Goal: Contribute content: Contribute content

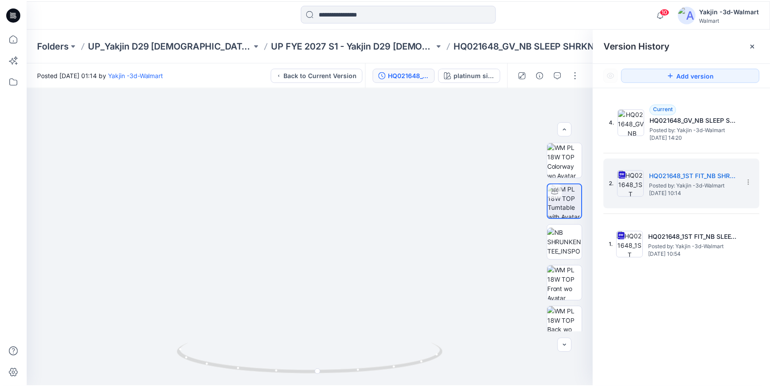
scroll to position [9, 0]
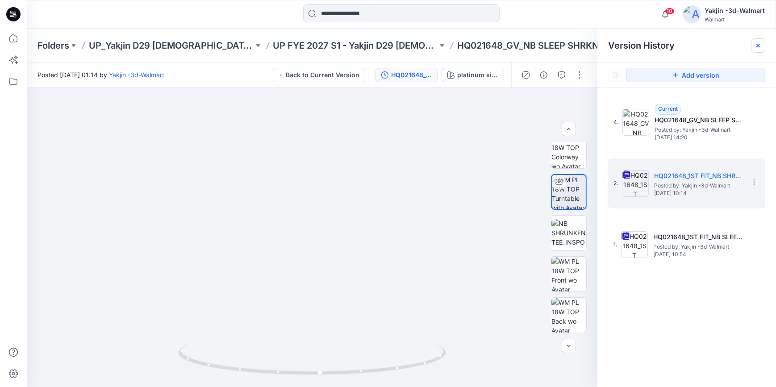
click at [761, 49] on div at bounding box center [758, 45] width 14 height 14
click at [762, 48] on div at bounding box center [758, 45] width 14 height 14
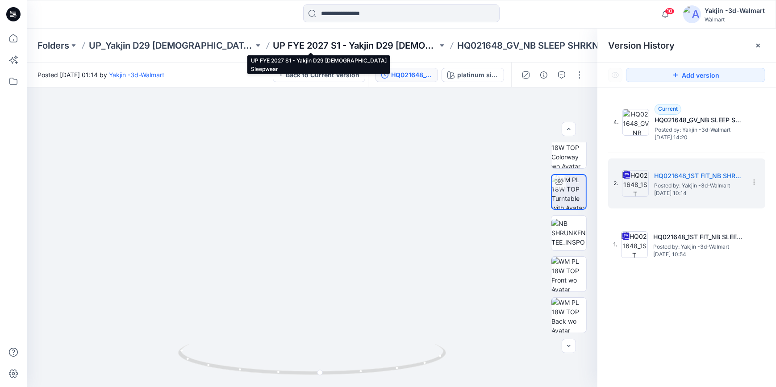
click at [304, 39] on p "UP FYE 2027 S1 - Yakjin D29 [DEMOGRAPHIC_DATA] Sleepwear" at bounding box center [355, 45] width 165 height 12
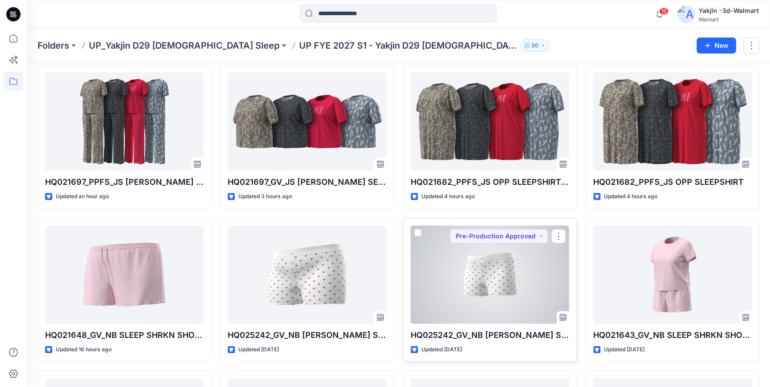
scroll to position [81, 0]
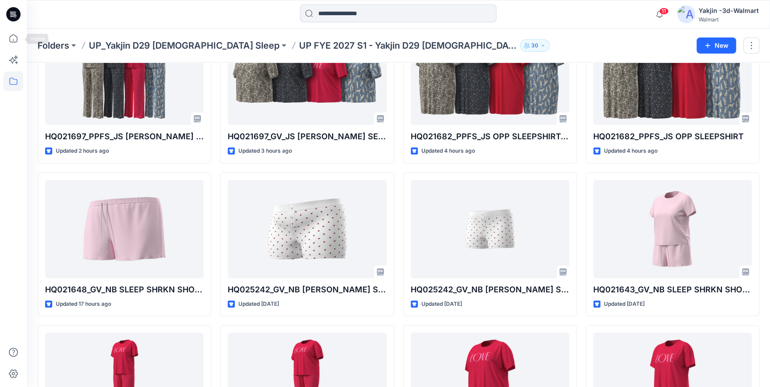
click at [11, 14] on icon at bounding box center [13, 14] width 14 height 14
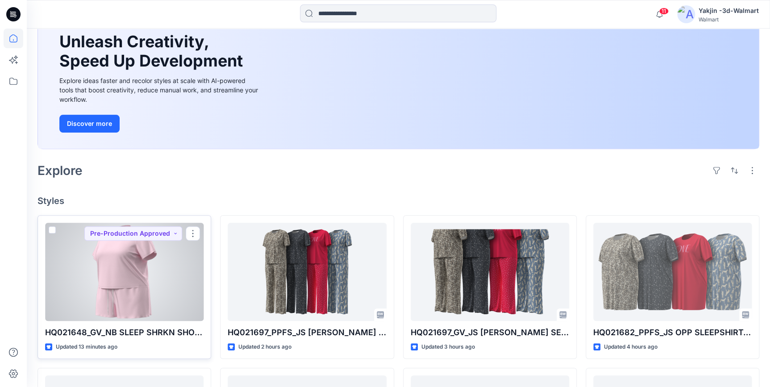
click at [134, 293] on div at bounding box center [124, 272] width 158 height 98
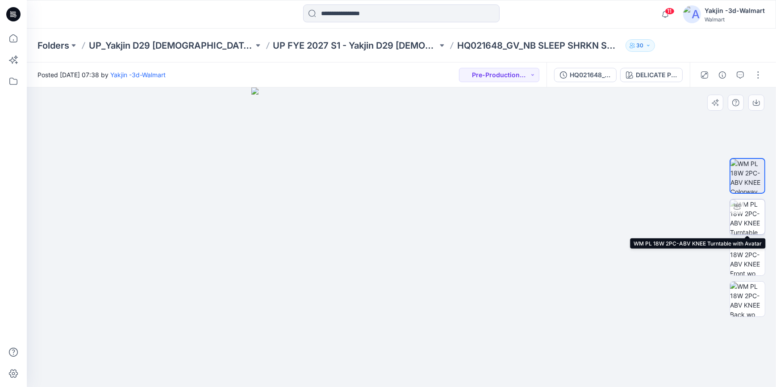
click at [756, 216] on img at bounding box center [747, 216] width 35 height 35
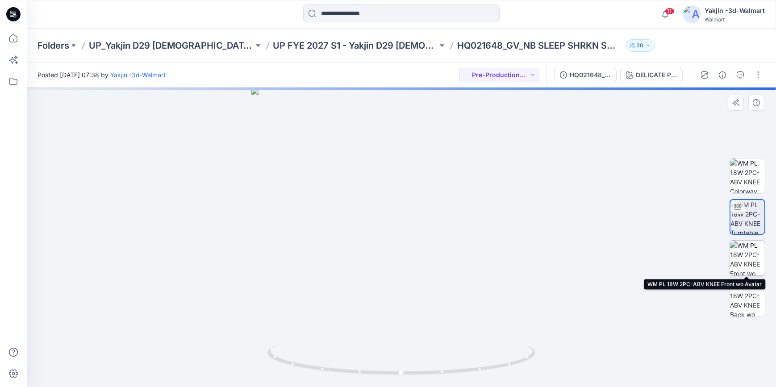
click at [752, 251] on img at bounding box center [747, 258] width 35 height 35
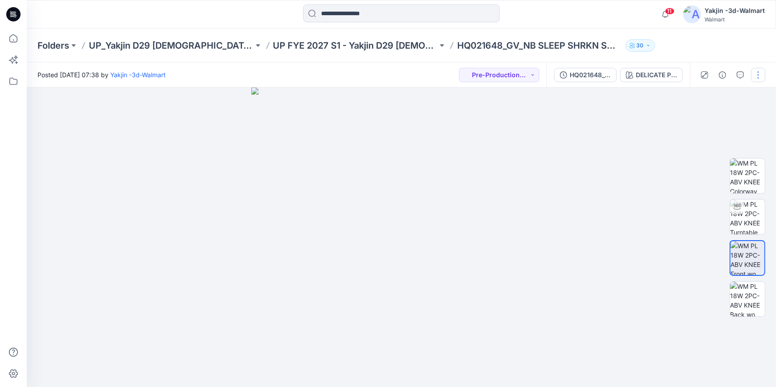
click at [764, 72] on button "button" at bounding box center [758, 75] width 14 height 14
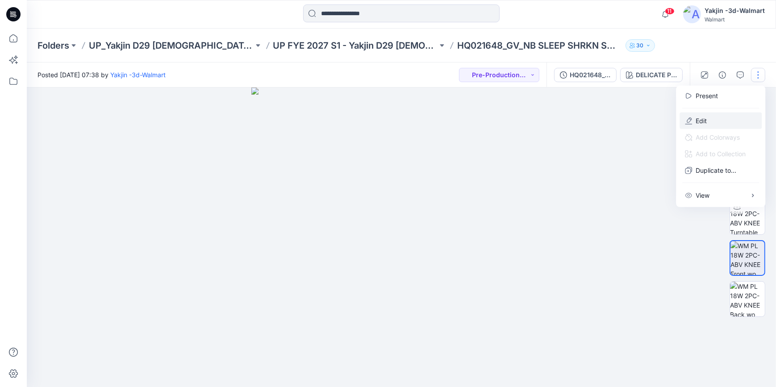
click at [706, 121] on p "Edit" at bounding box center [700, 120] width 11 height 9
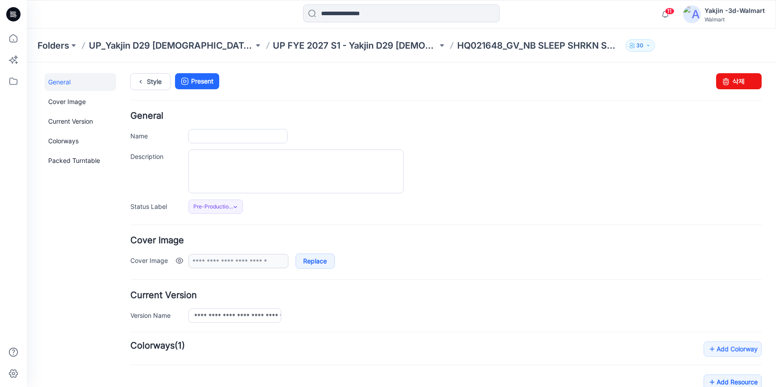
type input "**********"
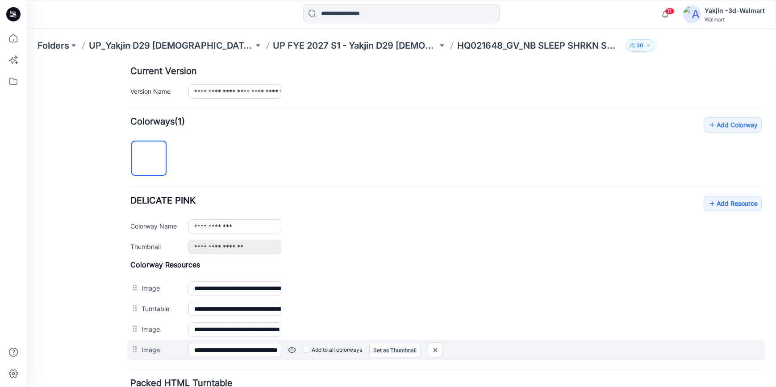
scroll to position [299, 0]
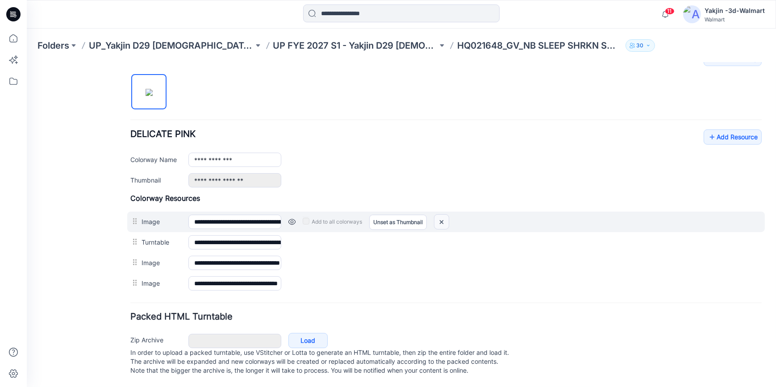
click at [437, 214] on img at bounding box center [441, 221] width 14 height 15
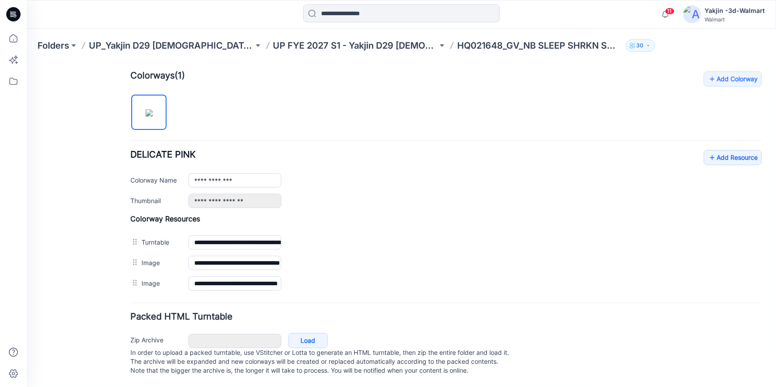
scroll to position [278, 0]
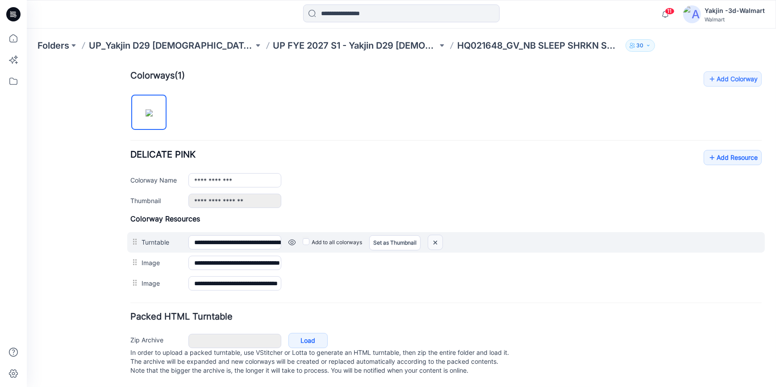
click at [435, 235] on img at bounding box center [435, 242] width 14 height 15
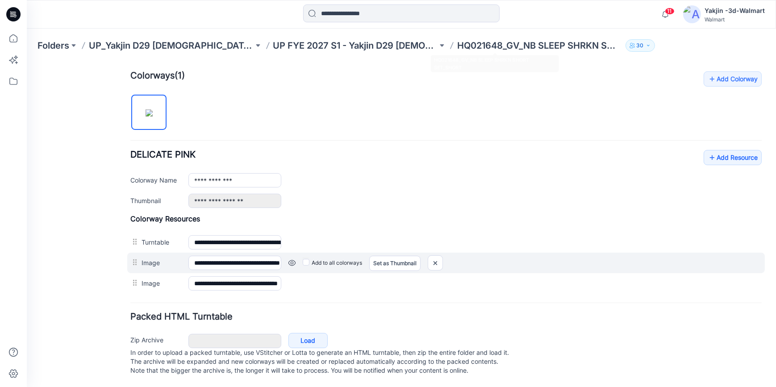
scroll to position [258, 0]
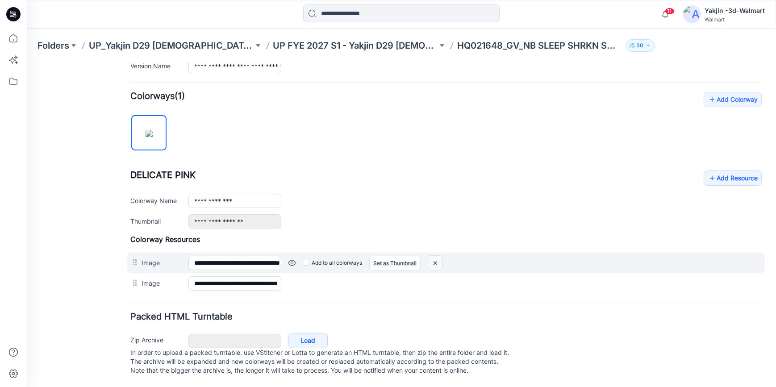
click at [437, 255] on img at bounding box center [435, 262] width 14 height 15
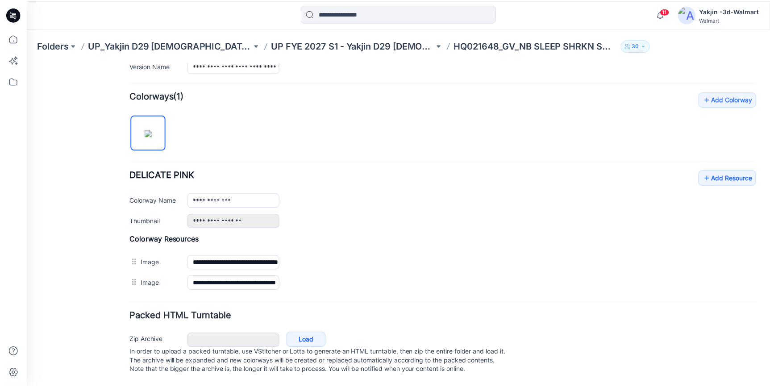
scroll to position [237, 0]
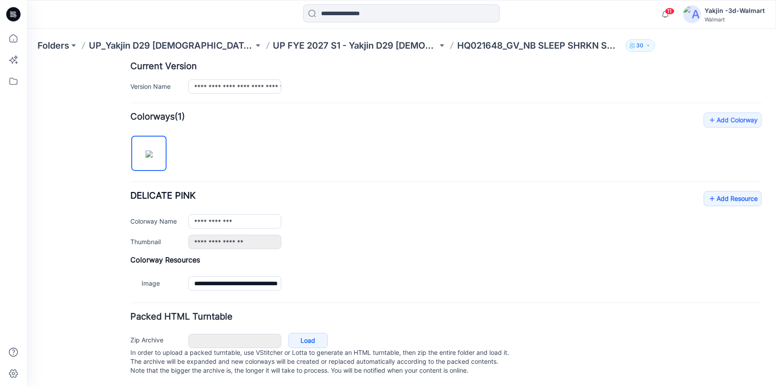
click at [7, 13] on icon at bounding box center [13, 14] width 14 height 14
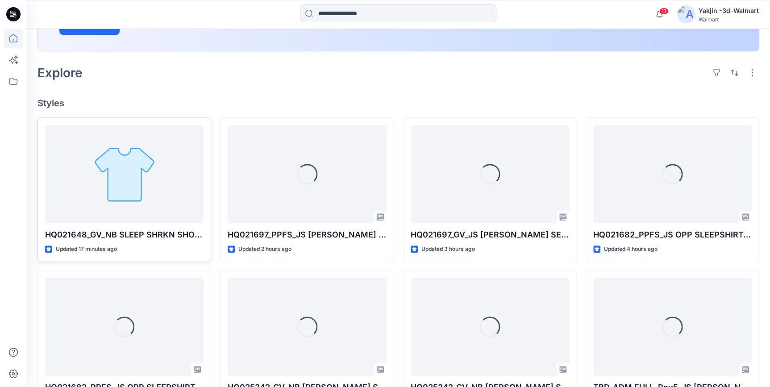
scroll to position [203, 0]
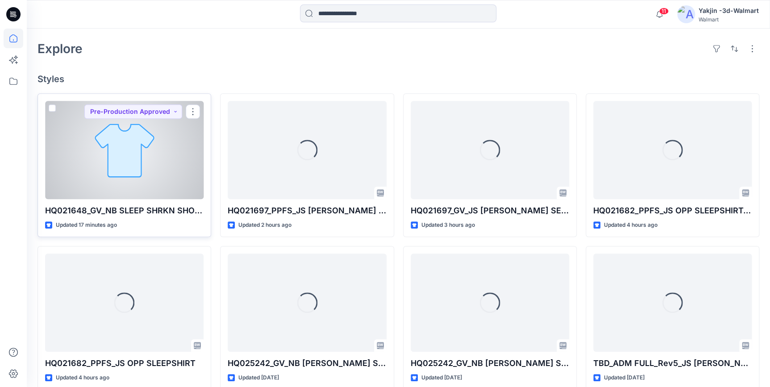
click at [112, 132] on div at bounding box center [124, 150] width 158 height 98
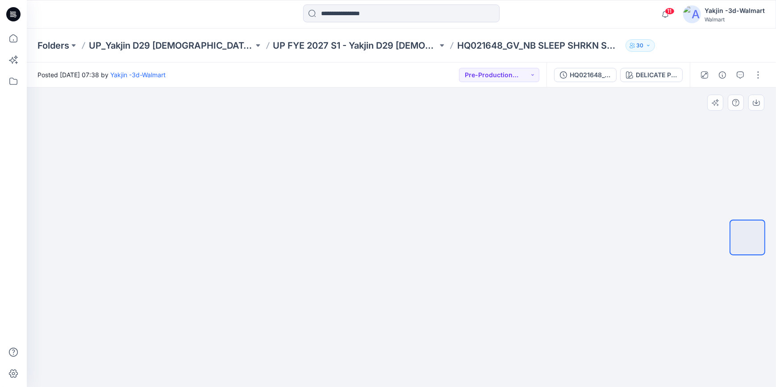
click at [720, 348] on div at bounding box center [401, 236] width 749 height 299
click at [19, 16] on icon at bounding box center [13, 14] width 14 height 14
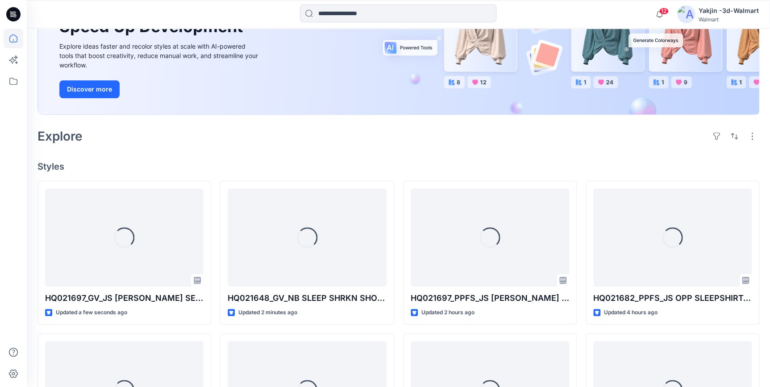
scroll to position [121, 0]
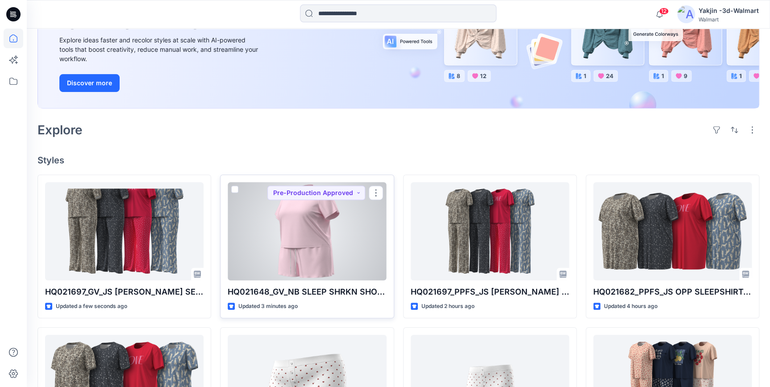
click at [320, 232] on div at bounding box center [307, 231] width 158 height 98
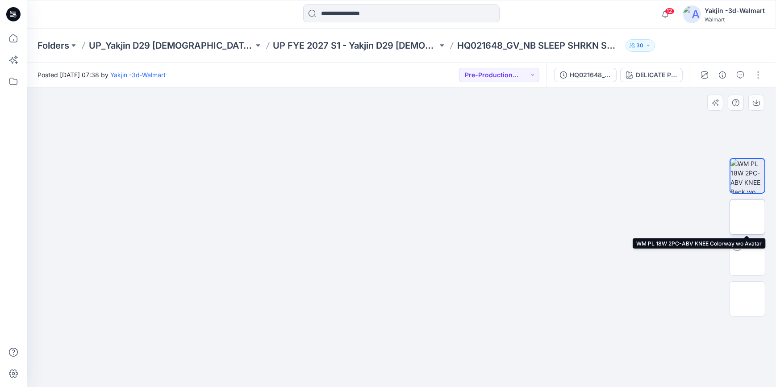
click at [747, 217] on img at bounding box center [747, 217] width 0 height 0
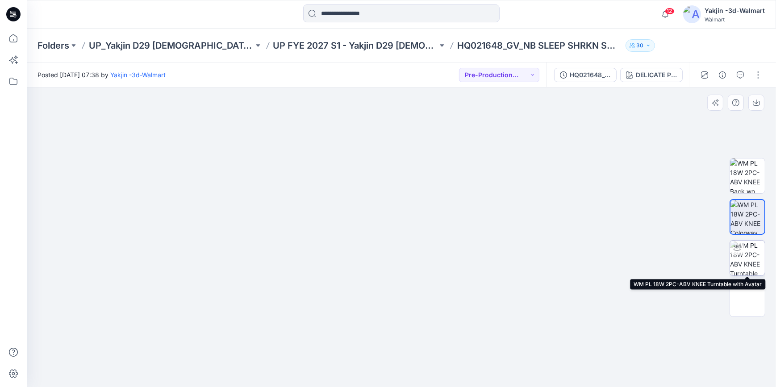
click at [743, 264] on img at bounding box center [747, 258] width 35 height 35
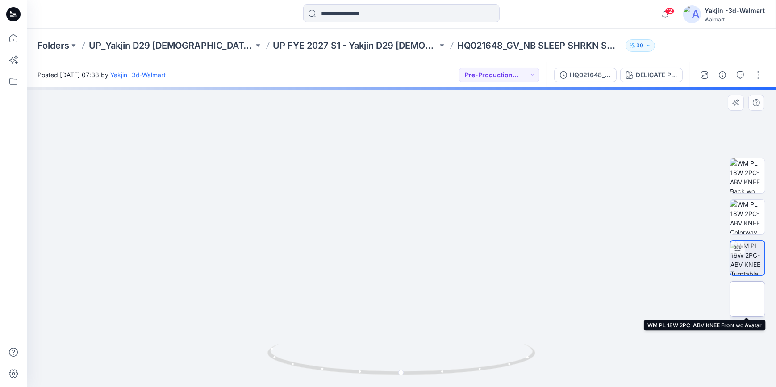
click at [747, 299] on img at bounding box center [747, 299] width 0 height 0
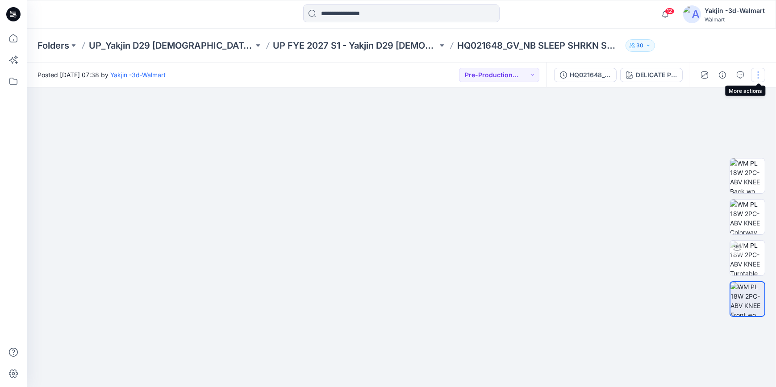
click at [759, 76] on button "button" at bounding box center [758, 75] width 14 height 14
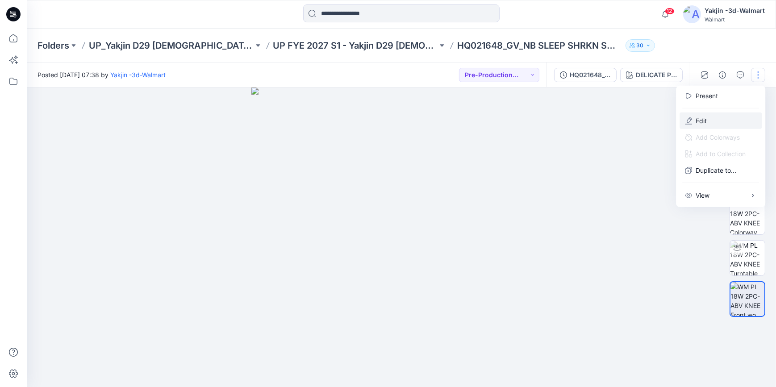
click at [733, 124] on button "Edit" at bounding box center [720, 120] width 82 height 17
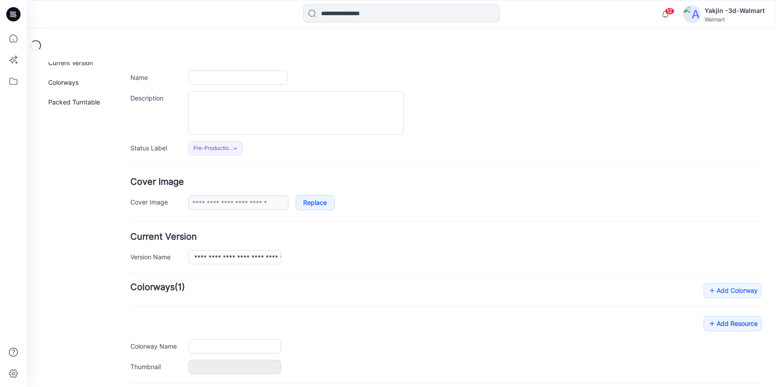
type input "**********"
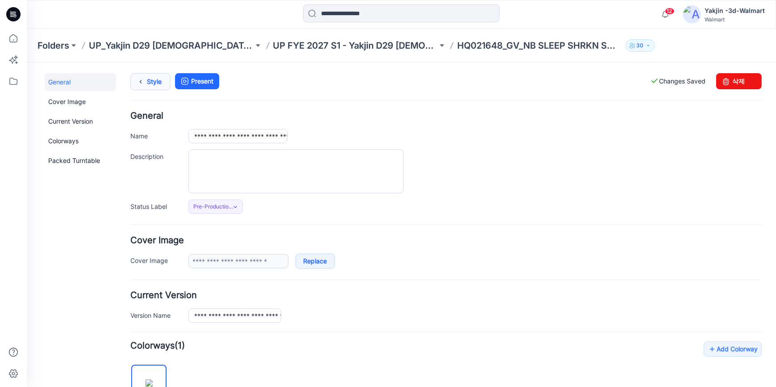
click at [152, 86] on link "Style" at bounding box center [150, 81] width 40 height 17
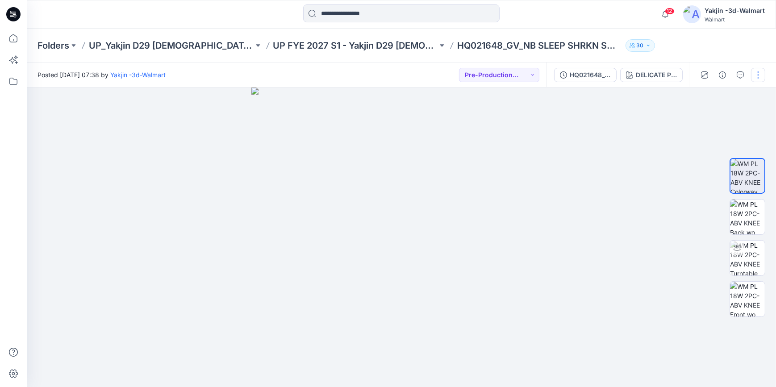
click at [758, 78] on button "button" at bounding box center [758, 75] width 14 height 14
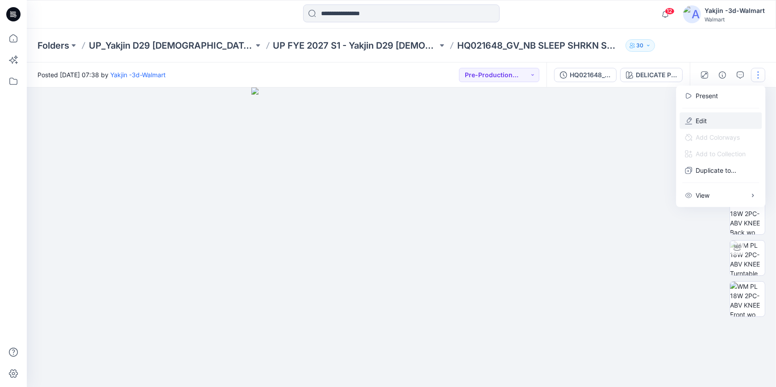
click at [727, 127] on button "Edit" at bounding box center [720, 120] width 82 height 17
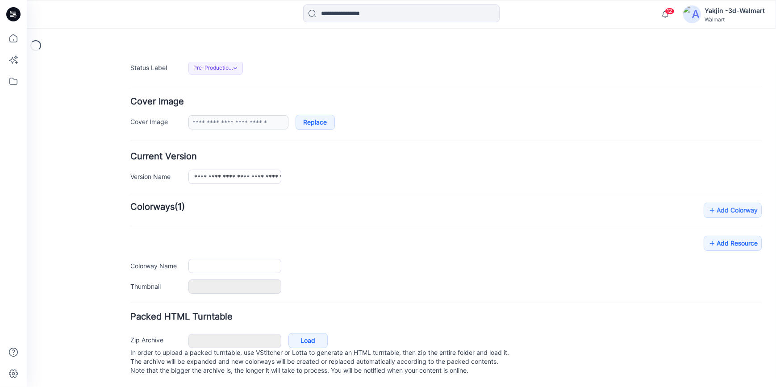
type input "**********"
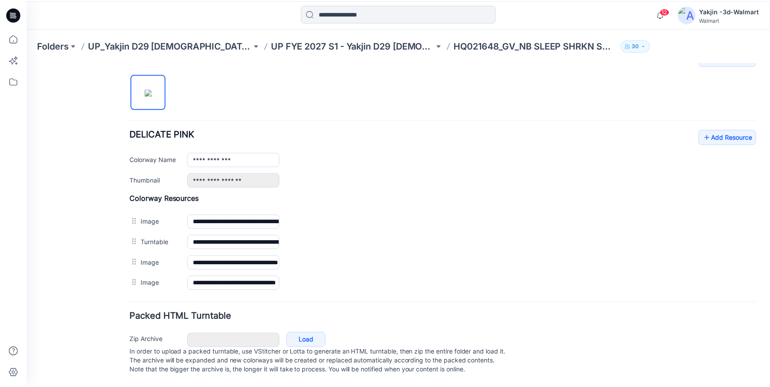
scroll to position [299, 0]
click at [17, 13] on icon at bounding box center [13, 14] width 14 height 14
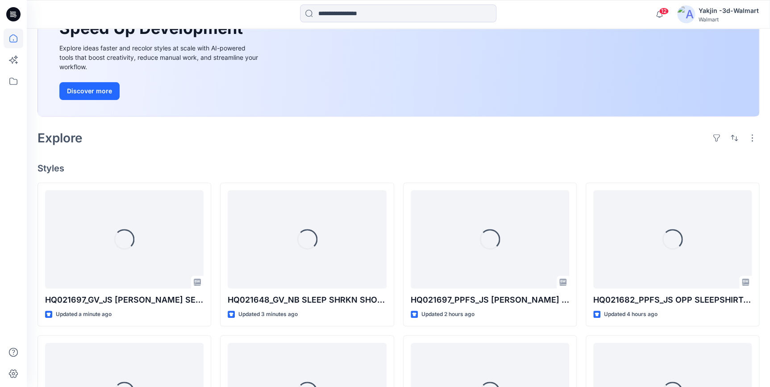
scroll to position [121, 0]
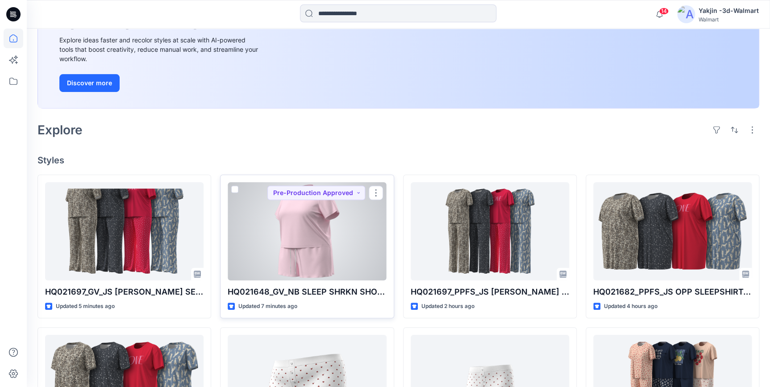
click at [366, 259] on div at bounding box center [307, 231] width 158 height 98
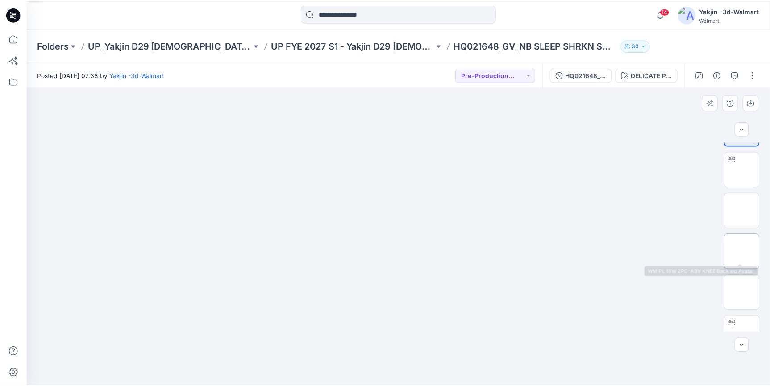
scroll to position [50, 0]
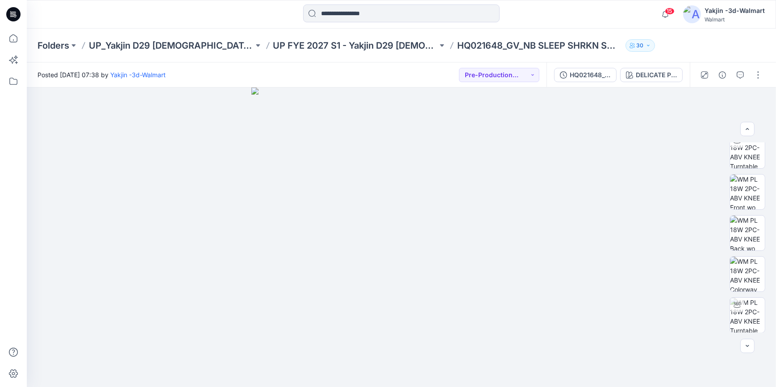
drag, startPoint x: 17, startPoint y: 11, endPoint x: 134, endPoint y: 24, distance: 117.6
click at [17, 11] on icon at bounding box center [13, 14] width 14 height 14
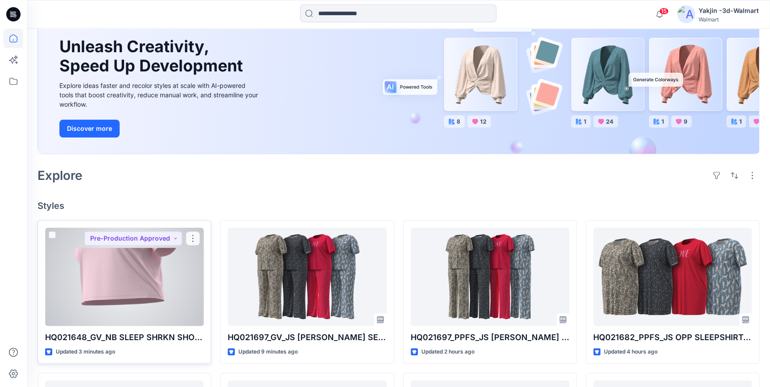
scroll to position [81, 0]
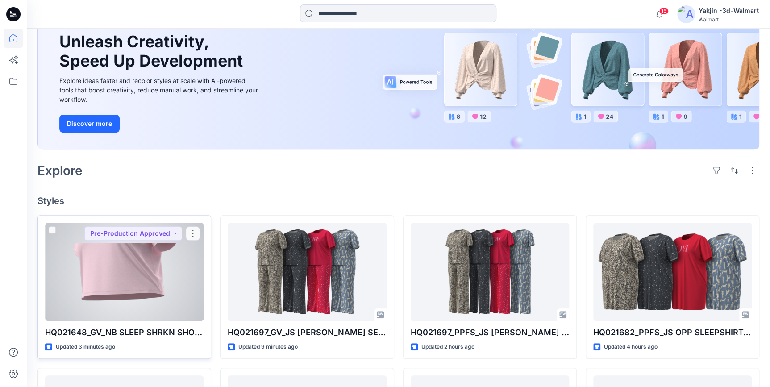
click at [137, 268] on div at bounding box center [124, 272] width 158 height 98
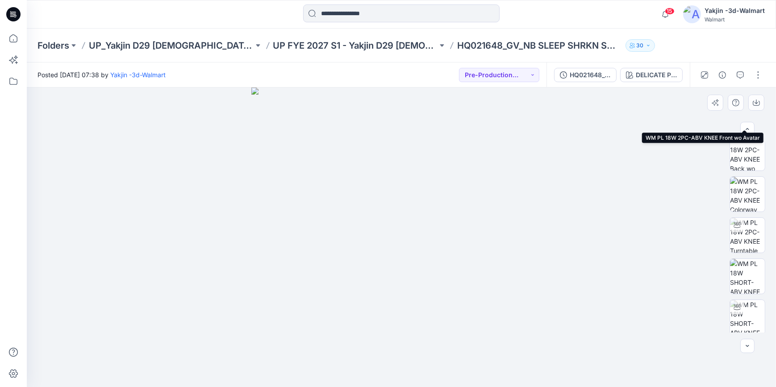
scroll to position [133, 0]
click at [761, 72] on button "button" at bounding box center [758, 75] width 14 height 14
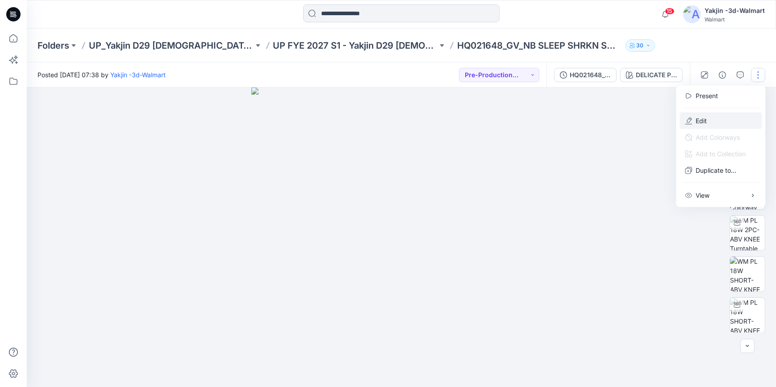
click at [725, 123] on button "Edit" at bounding box center [720, 120] width 82 height 17
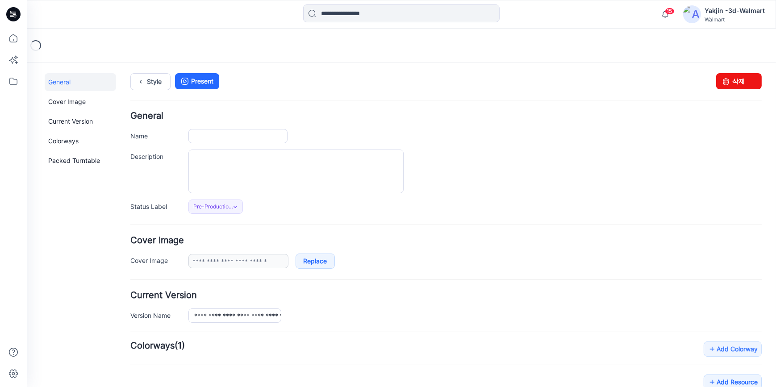
type input "**********"
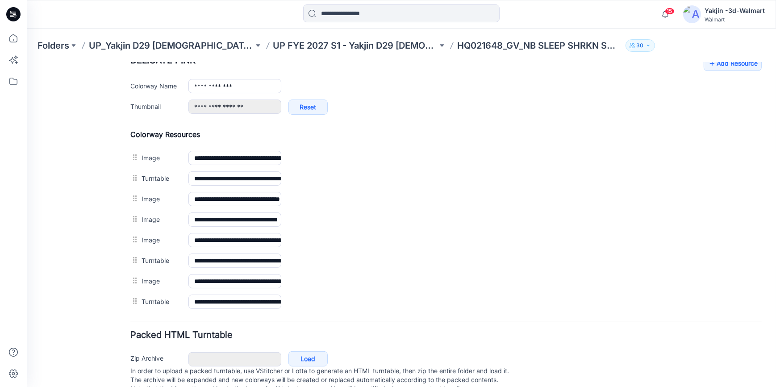
scroll to position [365, 0]
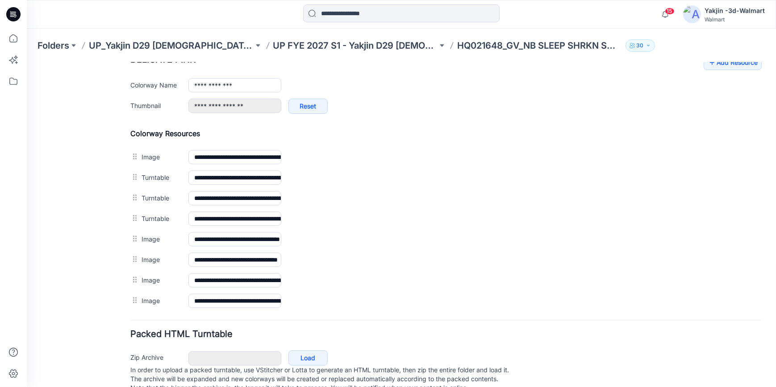
click at [27, 62] on link at bounding box center [27, 62] width 0 height 0
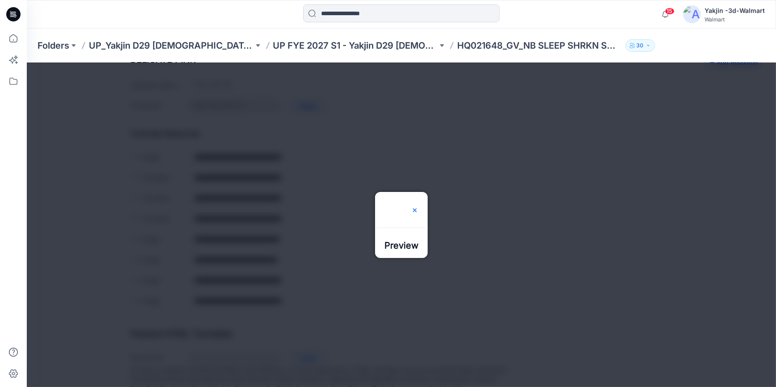
click at [418, 206] on img at bounding box center [414, 209] width 7 height 7
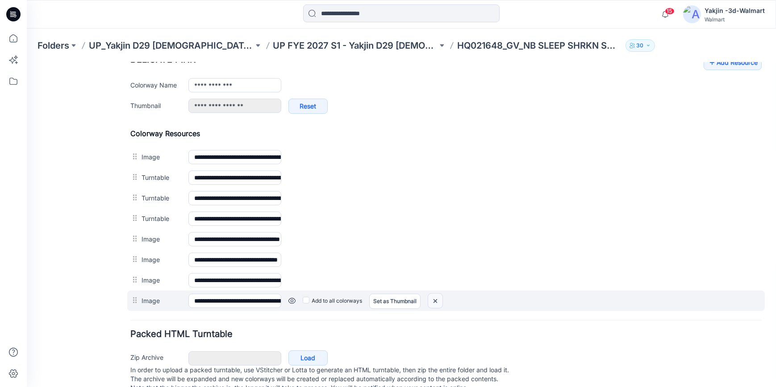
click at [27, 62] on img at bounding box center [27, 62] width 0 height 0
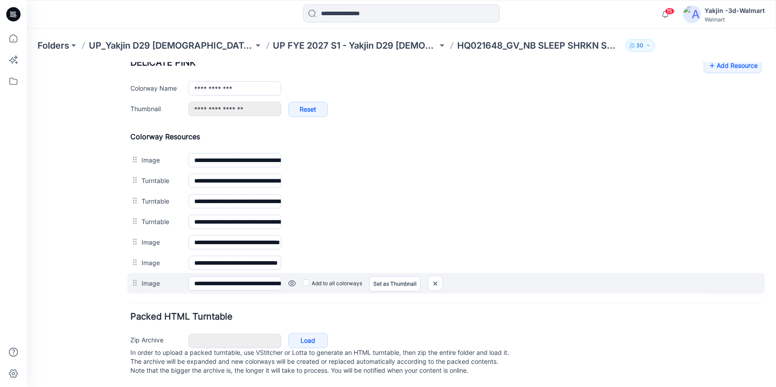
click at [27, 62] on link at bounding box center [27, 62] width 0 height 0
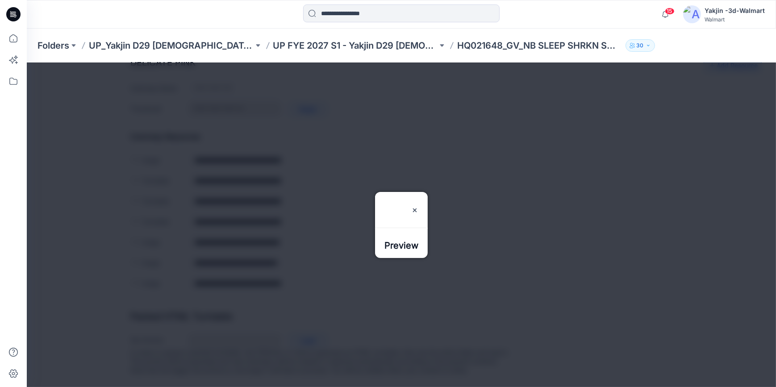
drag, startPoint x: 426, startPoint y: 175, endPoint x: 356, endPoint y: 232, distance: 90.1
click at [418, 206] on img at bounding box center [414, 209] width 7 height 7
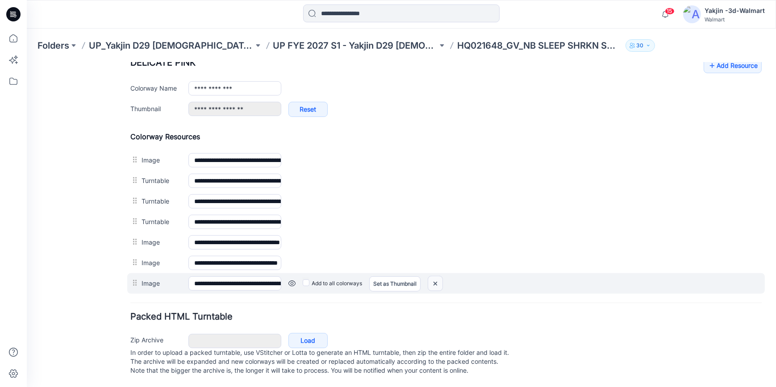
click at [27, 62] on img at bounding box center [27, 62] width 0 height 0
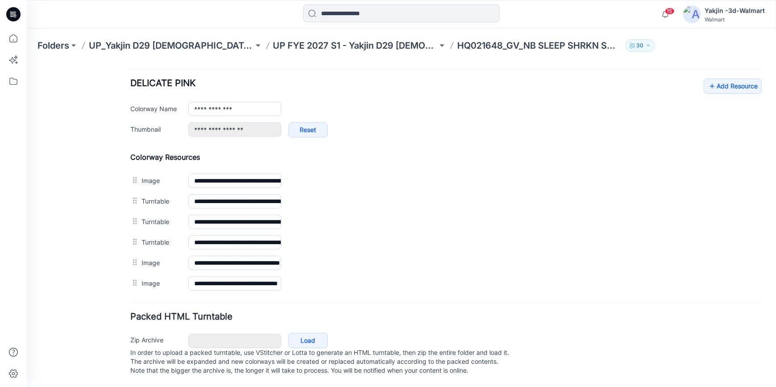
scroll to position [339, 0]
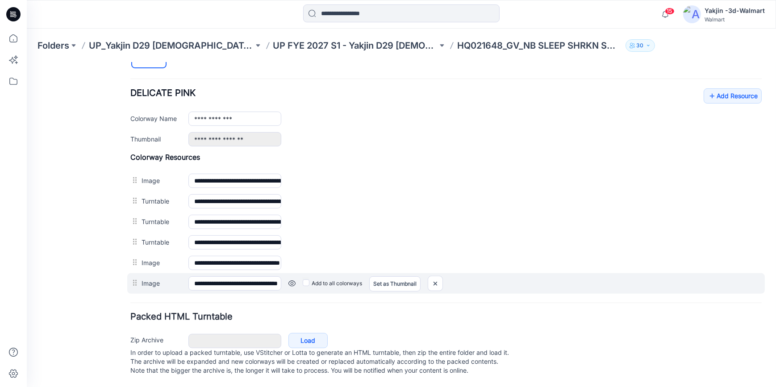
click at [27, 62] on link at bounding box center [27, 62] width 0 height 0
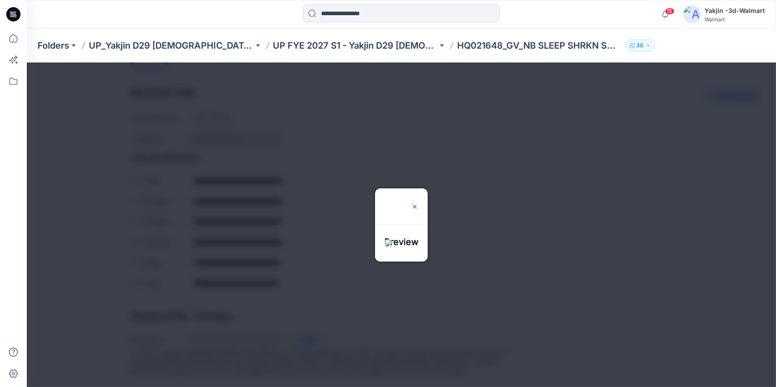
click at [418, 203] on img at bounding box center [414, 206] width 7 height 7
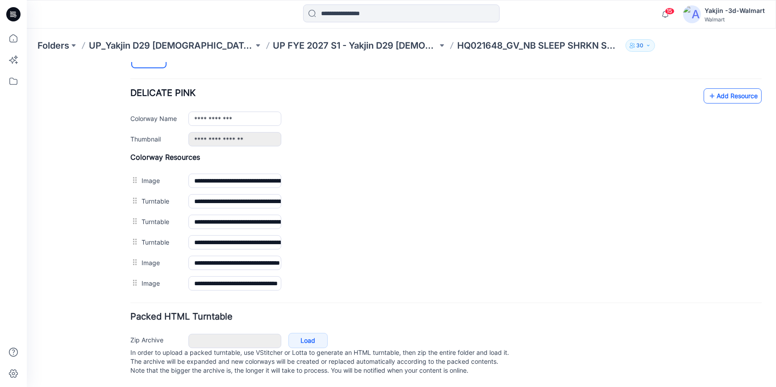
click at [723, 89] on link "Add Resource" at bounding box center [732, 95] width 58 height 15
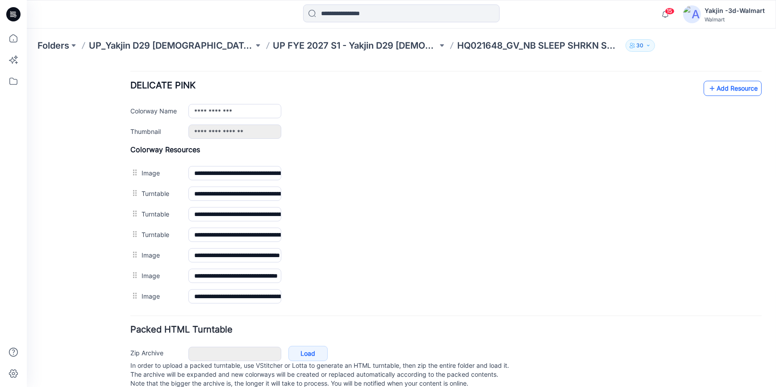
click at [726, 83] on link "Add Resource" at bounding box center [732, 87] width 58 height 15
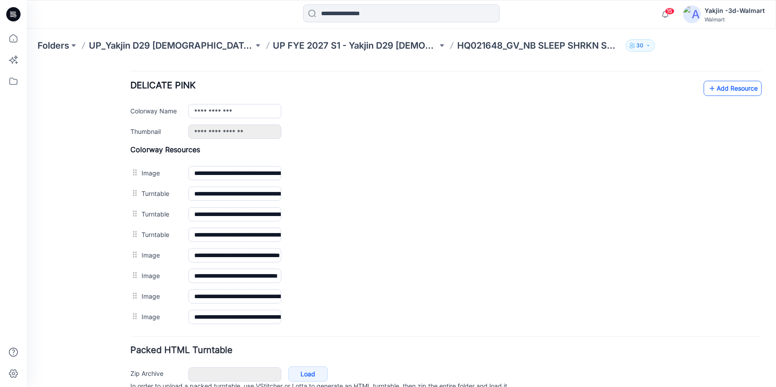
click at [720, 82] on link "Add Resource" at bounding box center [732, 87] width 58 height 15
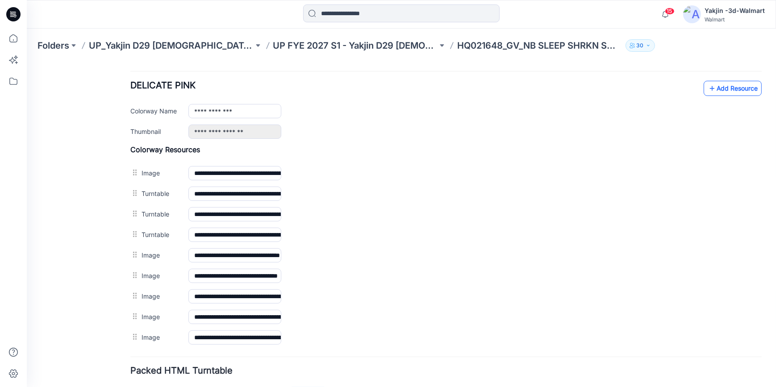
click at [723, 88] on link "Add Resource" at bounding box center [732, 87] width 58 height 15
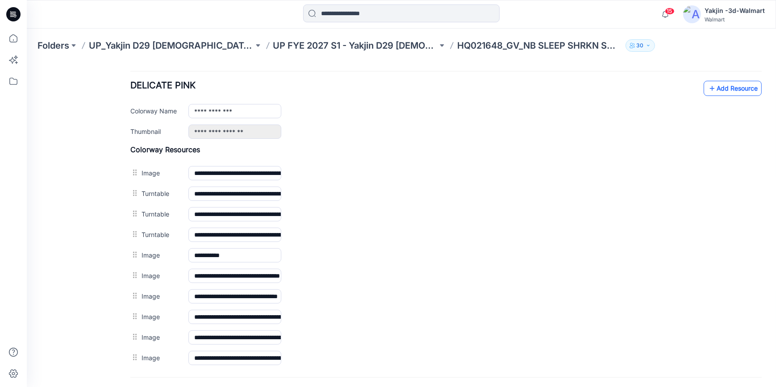
click at [739, 91] on link "Add Resource" at bounding box center [732, 87] width 58 height 15
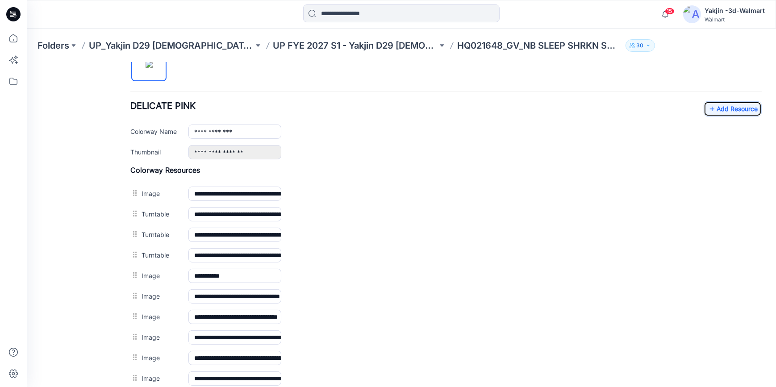
scroll to position [299, 0]
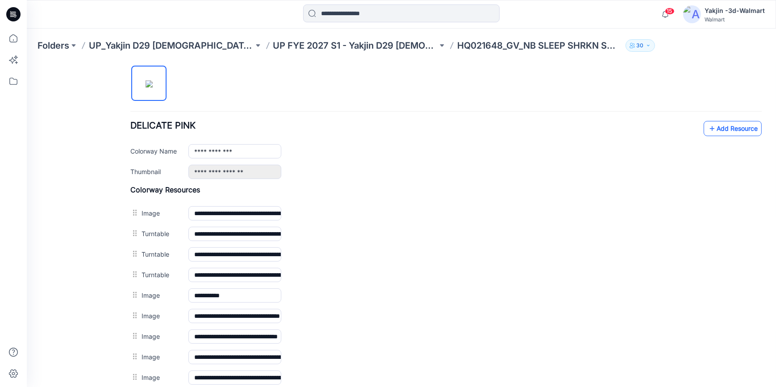
click at [726, 127] on link "Add Resource" at bounding box center [732, 128] width 58 height 15
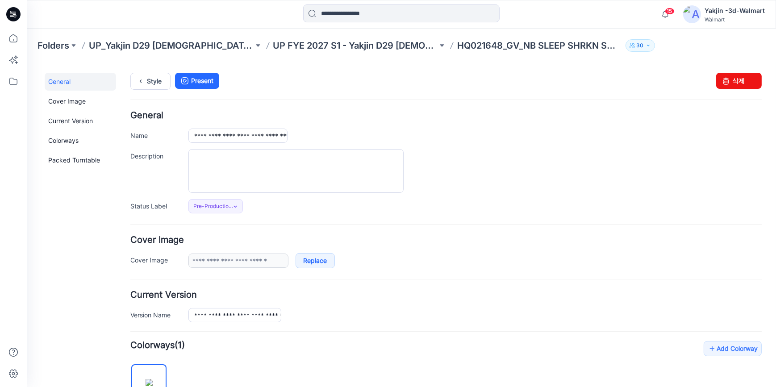
scroll to position [0, 0]
click at [150, 90] on div "Style Present Changes Saved 삭제" at bounding box center [445, 92] width 631 height 38
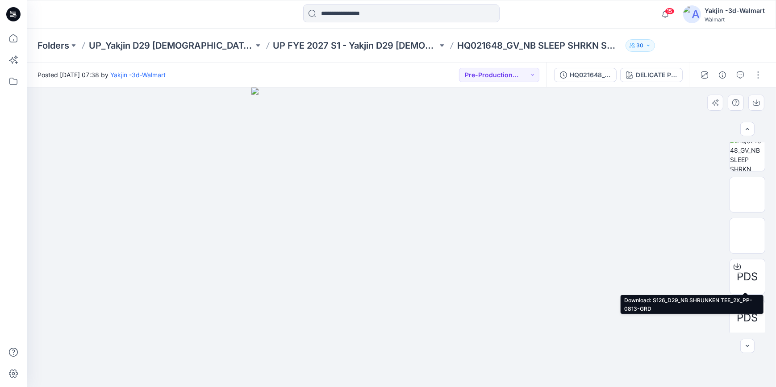
scroll to position [297, 0]
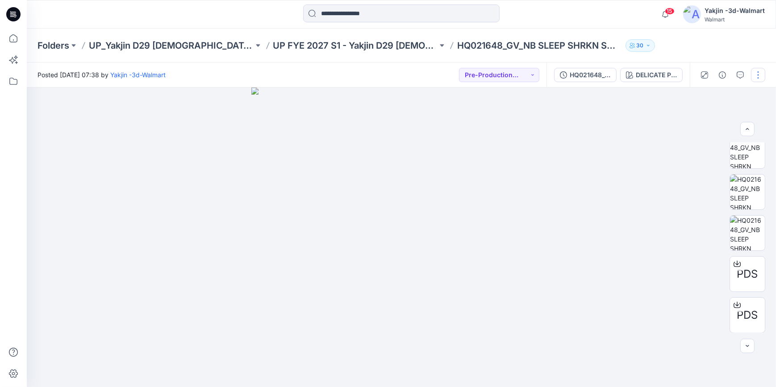
click at [758, 76] on button "button" at bounding box center [758, 75] width 14 height 14
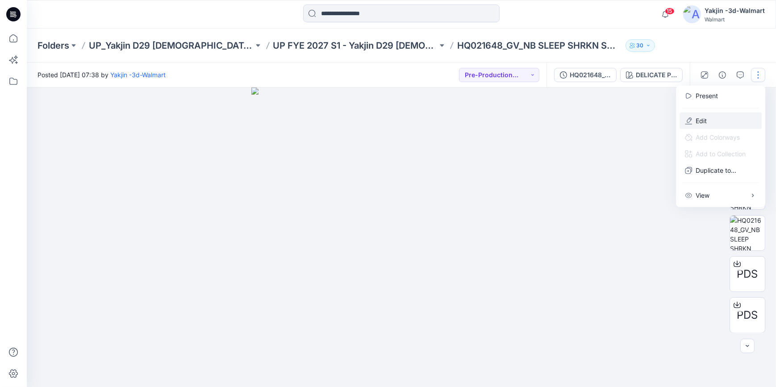
click at [725, 118] on button "Edit" at bounding box center [720, 120] width 82 height 17
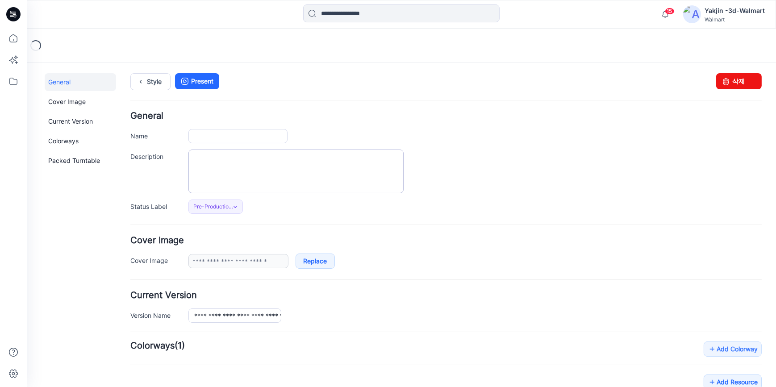
type input "**********"
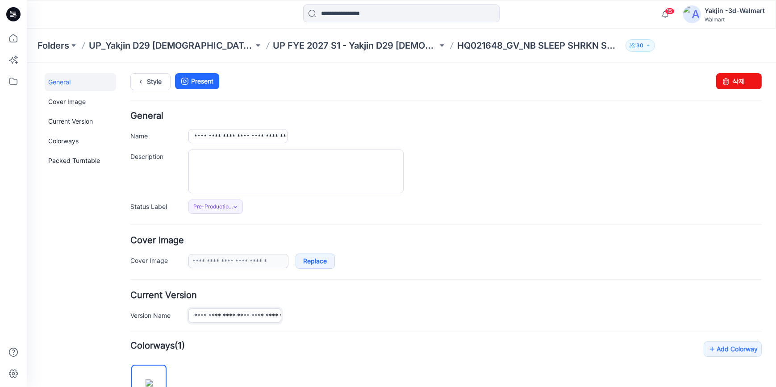
scroll to position [0, 66]
drag, startPoint x: 259, startPoint y: 315, endPoint x: 345, endPoint y: 315, distance: 85.2
click at [344, 315] on div "**********" at bounding box center [474, 315] width 573 height 14
drag, startPoint x: 194, startPoint y: 134, endPoint x: 508, endPoint y: 155, distance: 314.9
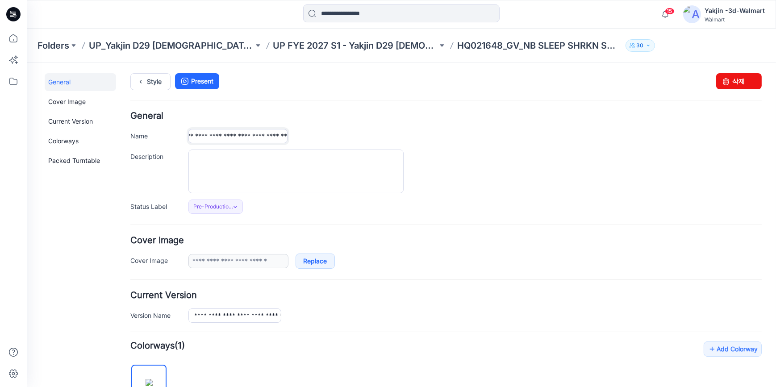
click at [468, 151] on div "**********" at bounding box center [445, 162] width 631 height 102
paste input "text"
type input "**********"
drag, startPoint x: 502, startPoint y: 155, endPoint x: 456, endPoint y: 142, distance: 47.6
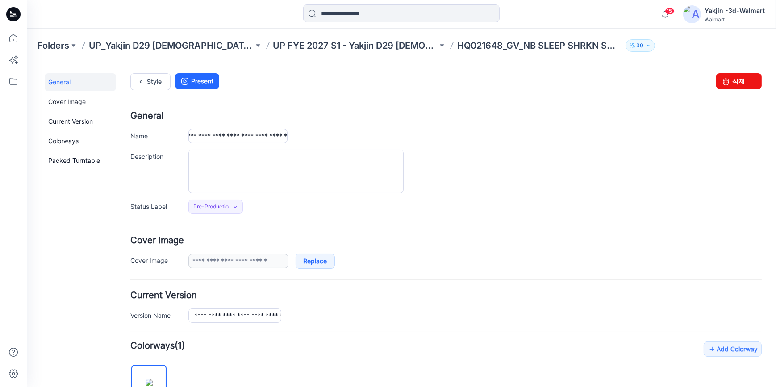
click at [501, 155] on div at bounding box center [474, 171] width 573 height 44
click at [17, 16] on icon at bounding box center [13, 14] width 14 height 14
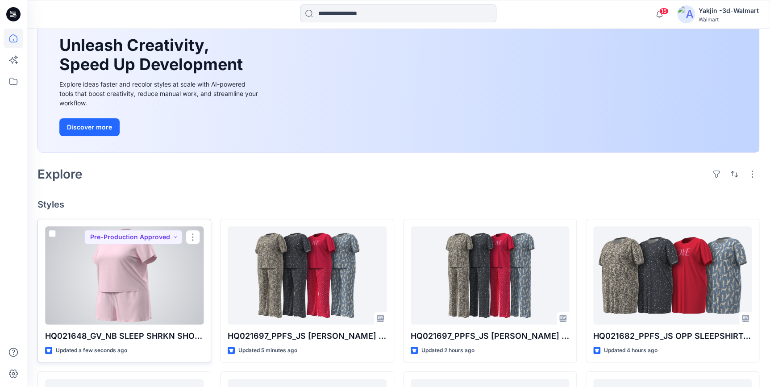
scroll to position [81, 0]
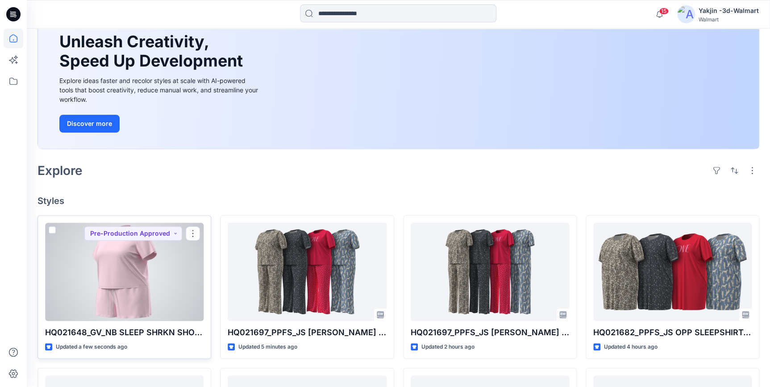
click at [143, 278] on div at bounding box center [124, 272] width 158 height 98
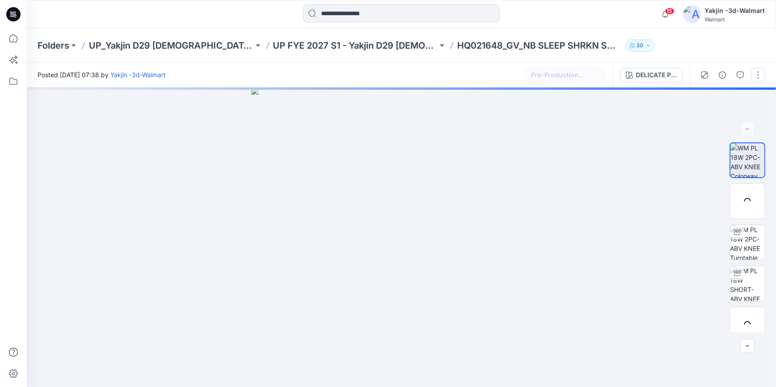
click at [760, 76] on button "button" at bounding box center [758, 75] width 14 height 14
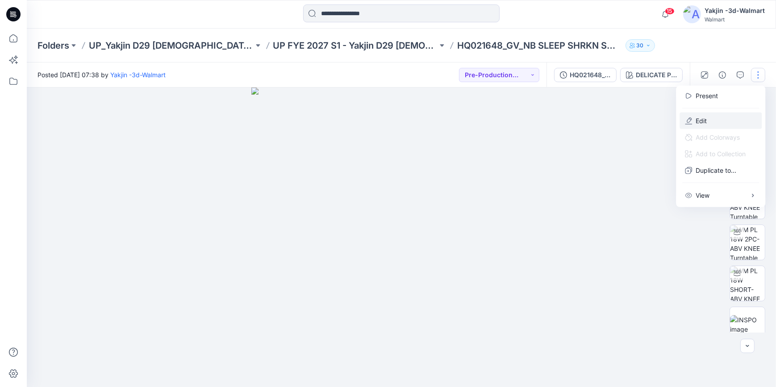
click at [721, 125] on button "Edit" at bounding box center [720, 120] width 82 height 17
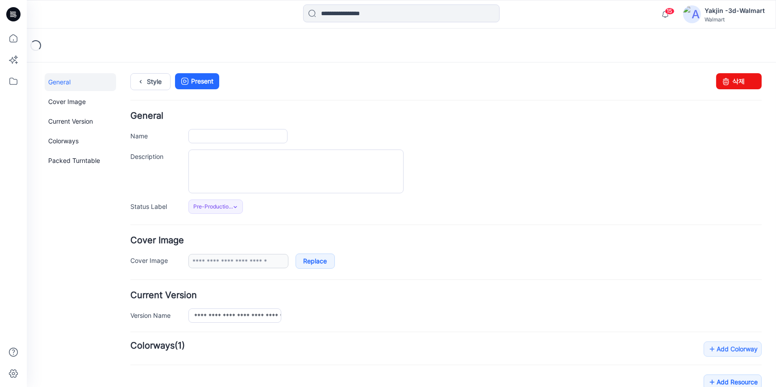
type input "**********"
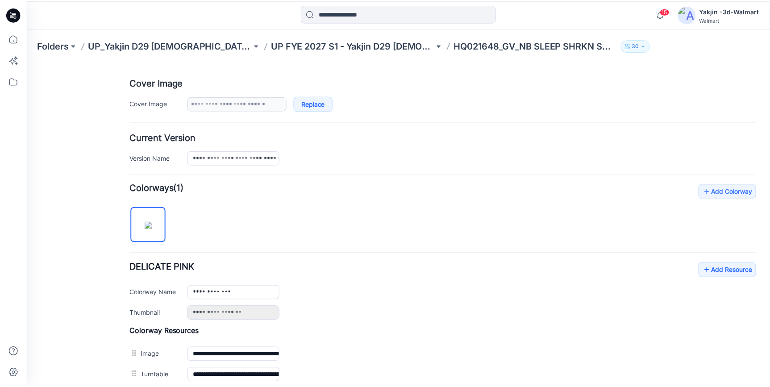
scroll to position [203, 0]
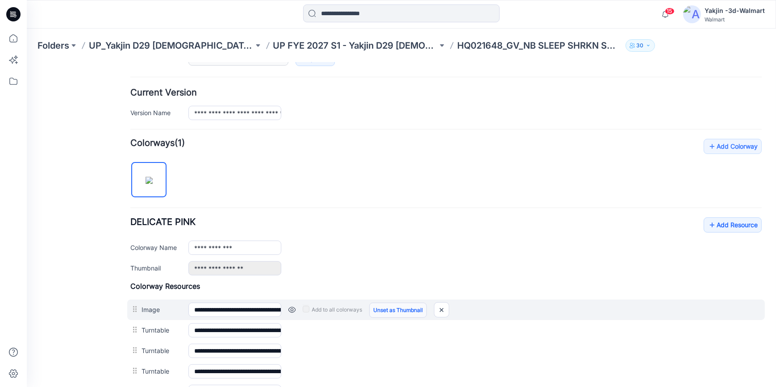
click at [395, 310] on link "Unset as Thumbnail" at bounding box center [398, 309] width 58 height 15
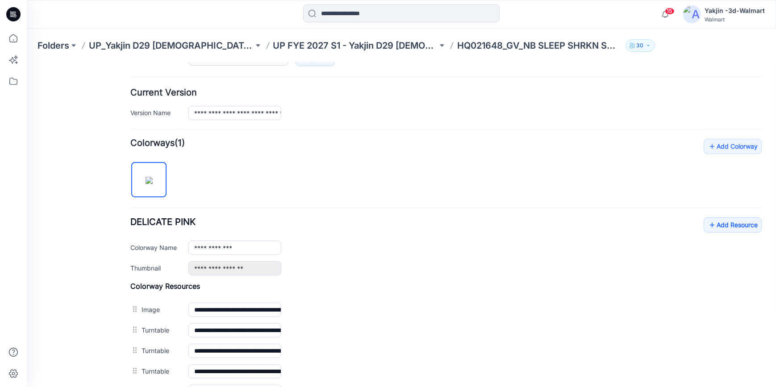
click at [15, 18] on icon at bounding box center [13, 14] width 14 height 14
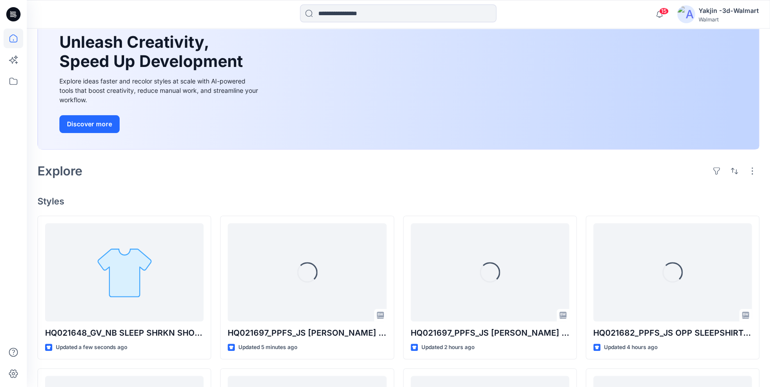
scroll to position [81, 0]
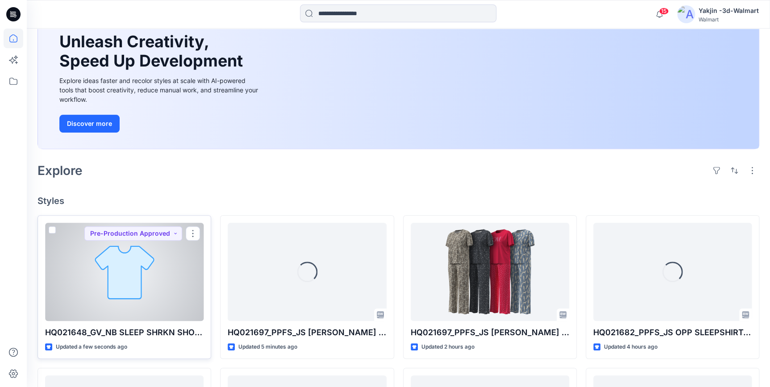
click at [116, 279] on div at bounding box center [124, 272] width 158 height 98
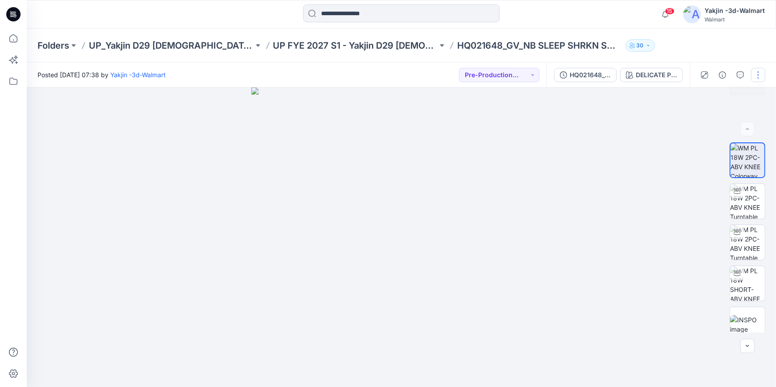
click at [758, 72] on button "button" at bounding box center [758, 75] width 14 height 14
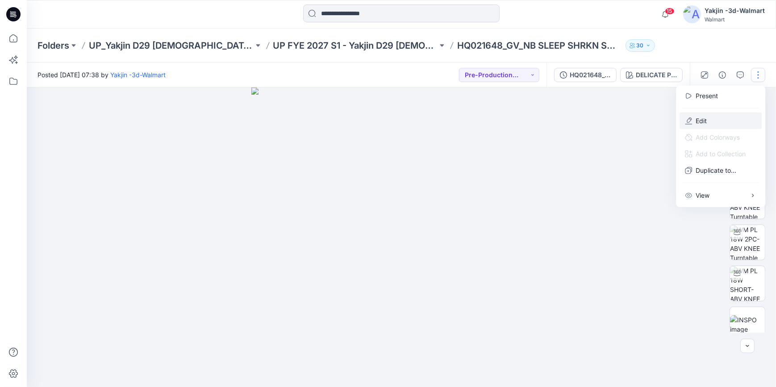
click at [722, 120] on button "Edit" at bounding box center [720, 120] width 82 height 17
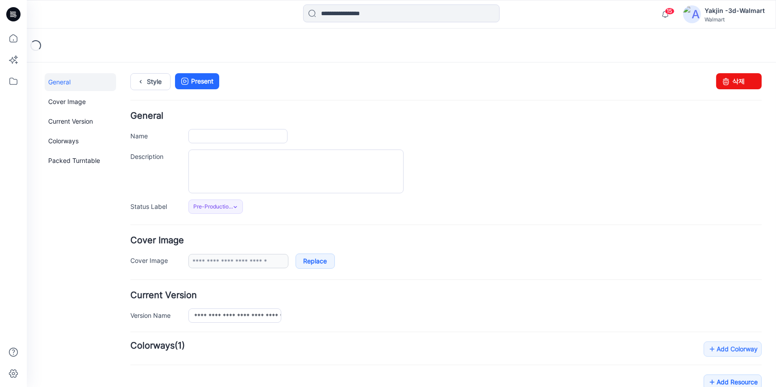
type input "**********"
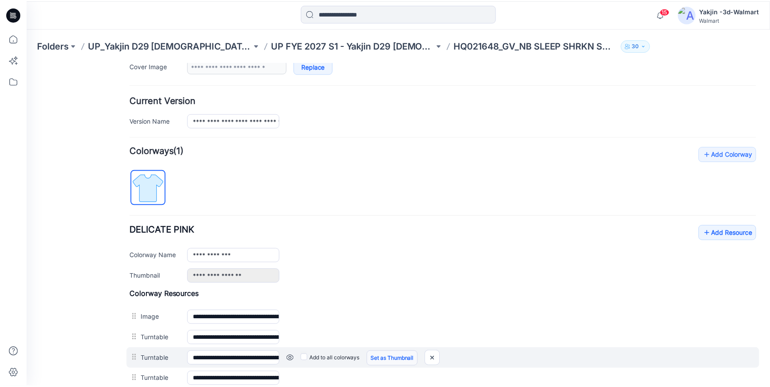
scroll to position [243, 0]
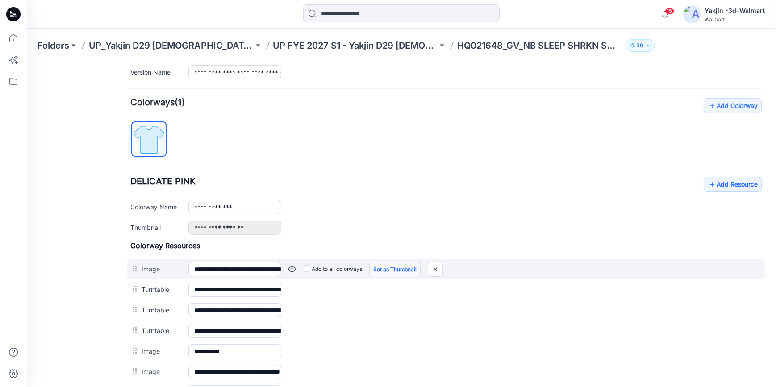
click at [397, 267] on link "Set as Thumbnail" at bounding box center [394, 269] width 51 height 15
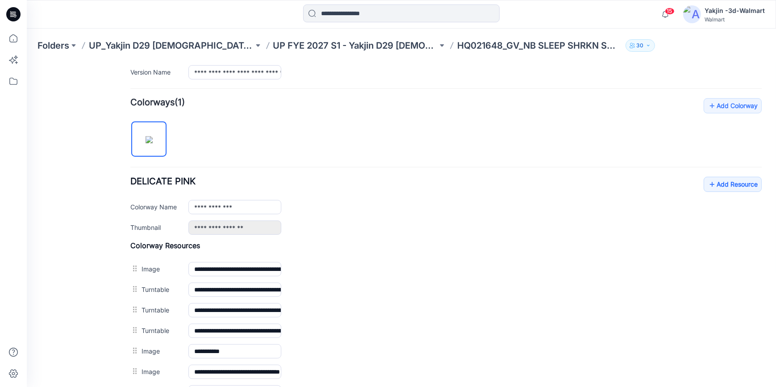
click at [9, 17] on icon at bounding box center [13, 14] width 14 height 14
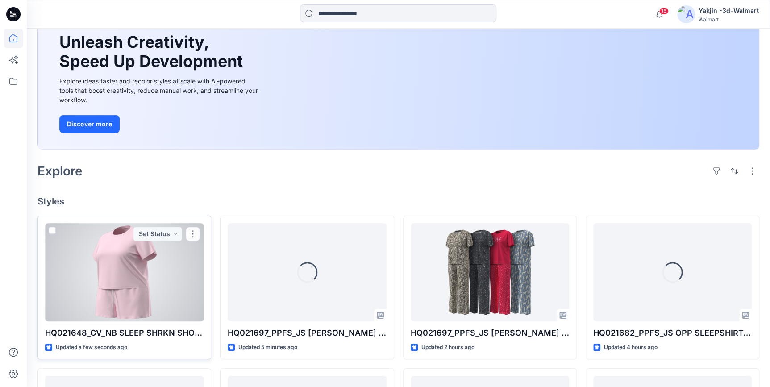
scroll to position [81, 0]
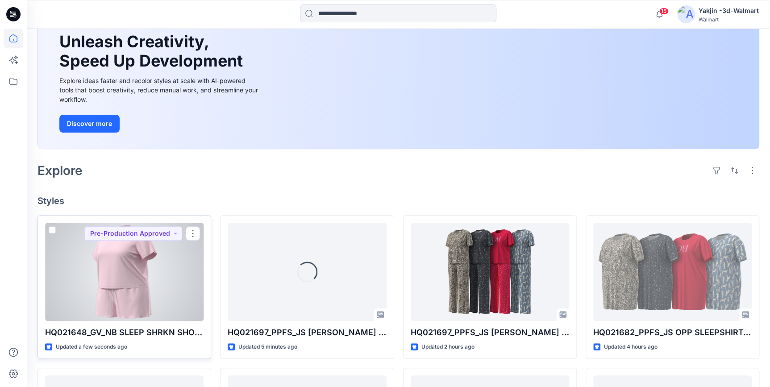
click at [142, 312] on div at bounding box center [124, 272] width 158 height 98
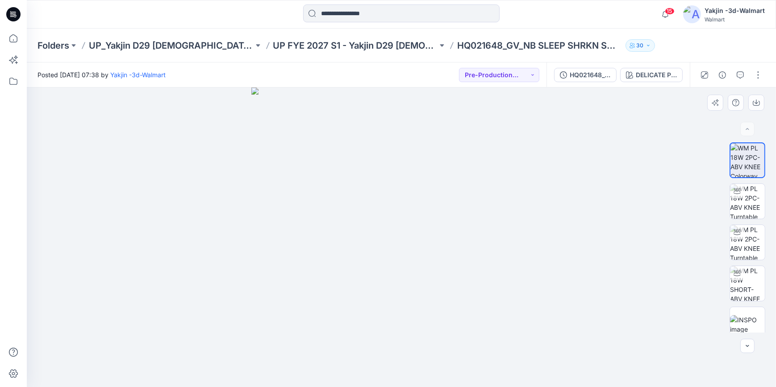
drag, startPoint x: 750, startPoint y: 199, endPoint x: 680, endPoint y: 266, distance: 96.9
click at [750, 199] on img at bounding box center [747, 201] width 35 height 35
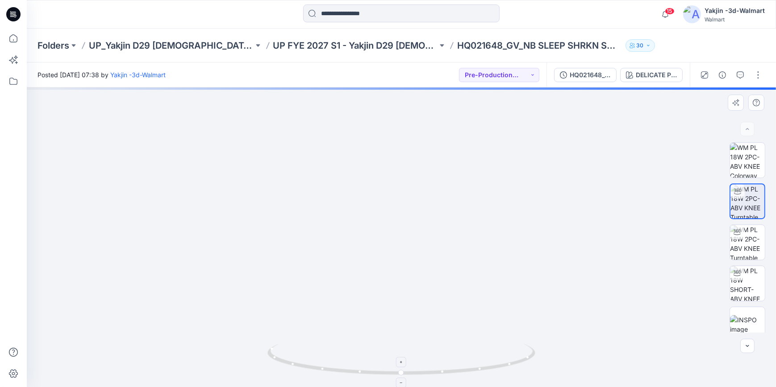
drag, startPoint x: 469, startPoint y: 238, endPoint x: 459, endPoint y: 374, distance: 135.6
click at [459, 374] on div at bounding box center [401, 236] width 749 height 299
drag, startPoint x: 491, startPoint y: 371, endPoint x: 375, endPoint y: 375, distance: 116.1
click at [375, 375] on icon at bounding box center [402, 360] width 270 height 33
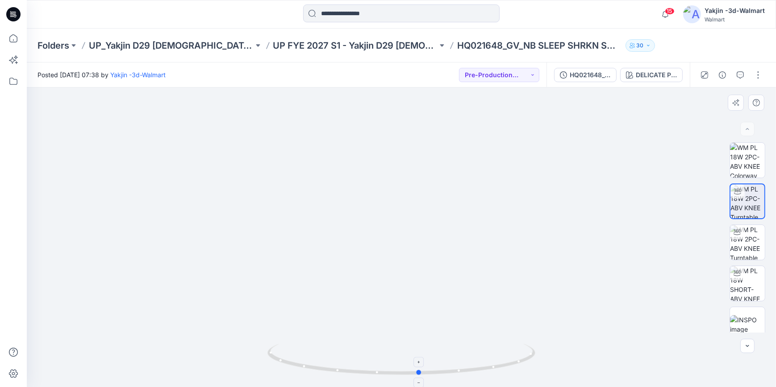
drag, startPoint x: 424, startPoint y: 375, endPoint x: 283, endPoint y: 370, distance: 141.1
click at [283, 370] on icon at bounding box center [402, 360] width 270 height 33
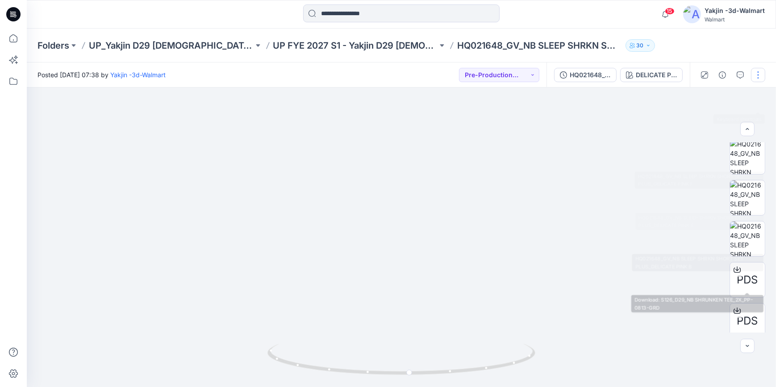
scroll to position [297, 0]
